Goal: Book appointment/travel/reservation

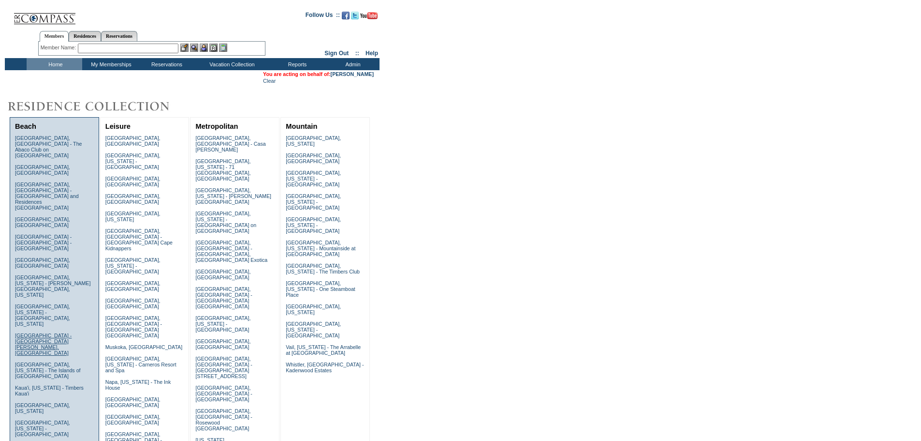
click at [60, 332] on link "[GEOGRAPHIC_DATA] - [GEOGRAPHIC_DATA][PERSON_NAME], [GEOGRAPHIC_DATA]" at bounding box center [43, 343] width 57 height 23
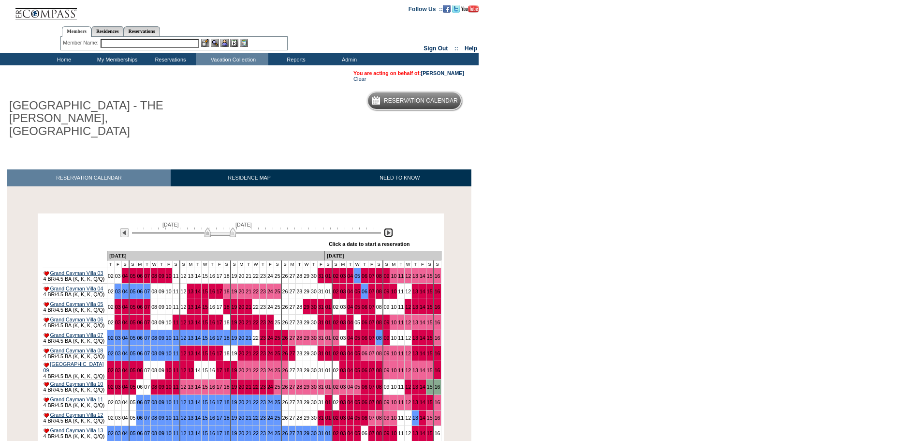
click at [389, 228] on img at bounding box center [388, 232] width 9 height 9
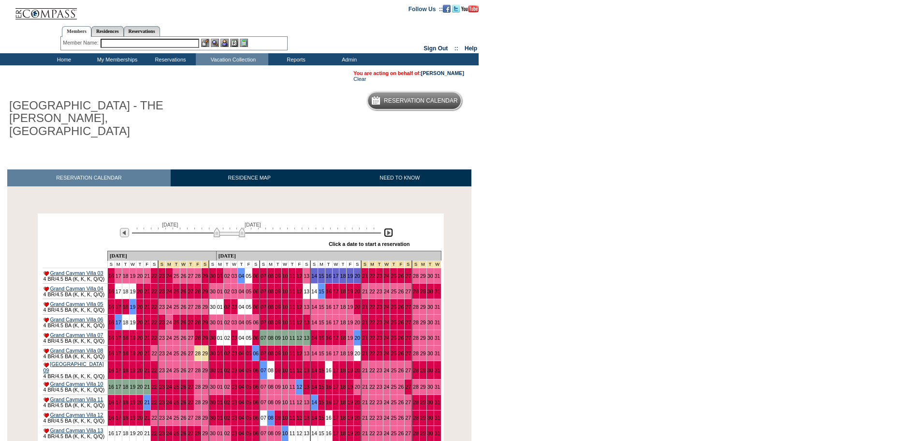
click at [389, 228] on img at bounding box center [388, 232] width 9 height 9
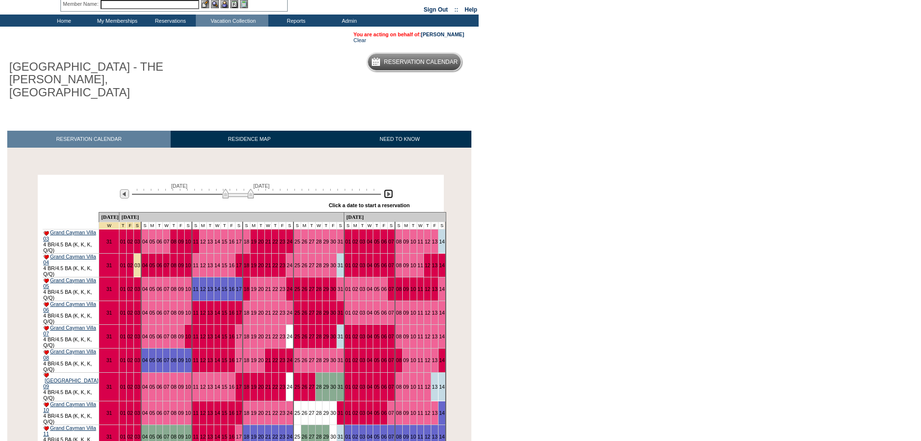
scroll to position [118, 0]
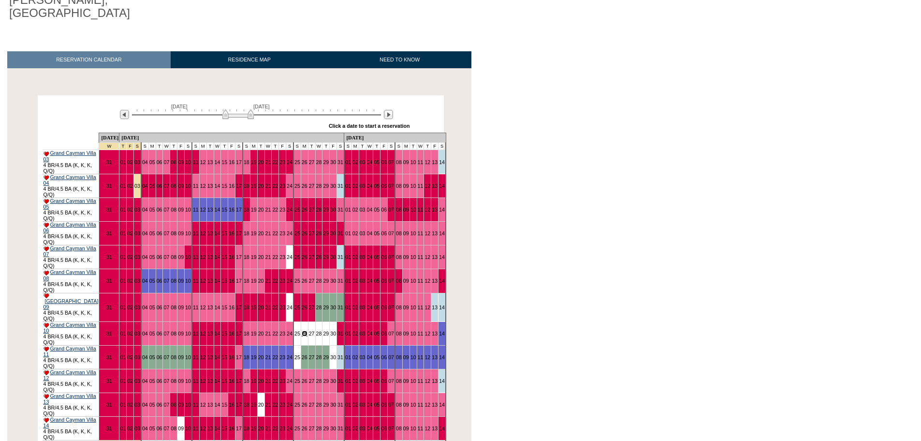
click at [302, 330] on link "26" at bounding box center [305, 333] width 6 height 6
